Goal: Task Accomplishment & Management: Use online tool/utility

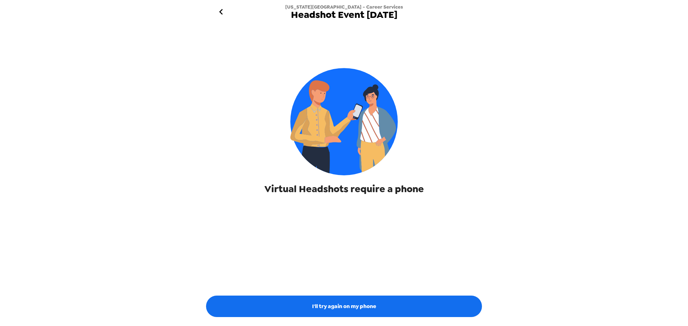
click at [215, 10] on icon "go back" at bounding box center [220, 11] width 11 height 11
click at [354, 187] on span "Virtual Headshots require a phone" at bounding box center [343, 189] width 159 height 13
click at [364, 161] on img at bounding box center [343, 121] width 107 height 107
click at [355, 119] on img at bounding box center [343, 121] width 107 height 107
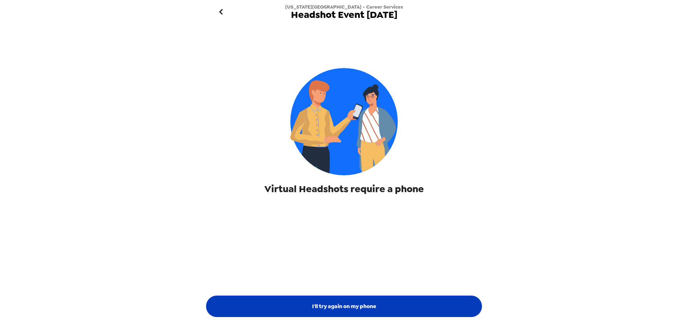
click at [331, 315] on button "I'll try again on my phone" at bounding box center [344, 306] width 276 height 21
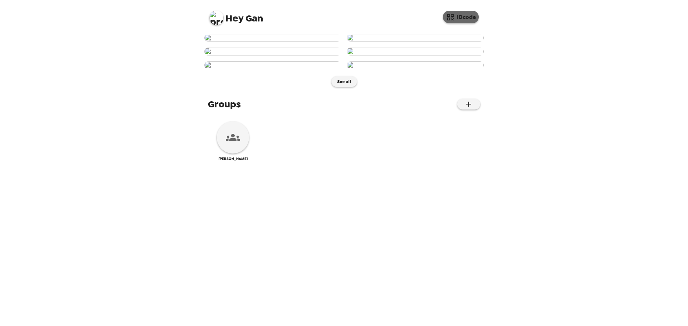
click at [461, 12] on button "IDcode" at bounding box center [461, 17] width 36 height 13
